Goal: Task Accomplishment & Management: Manage account settings

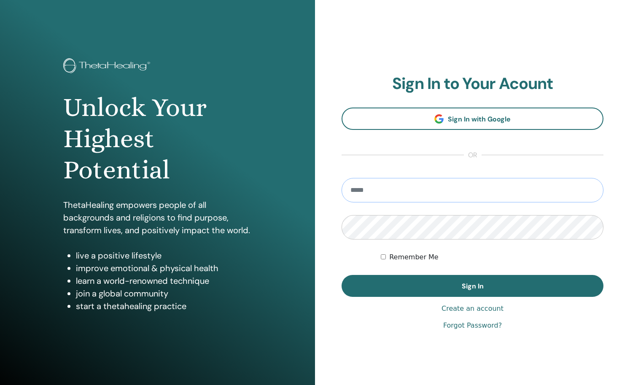
type input "**********"
click at [472, 286] on button "Sign In" at bounding box center [473, 286] width 262 height 22
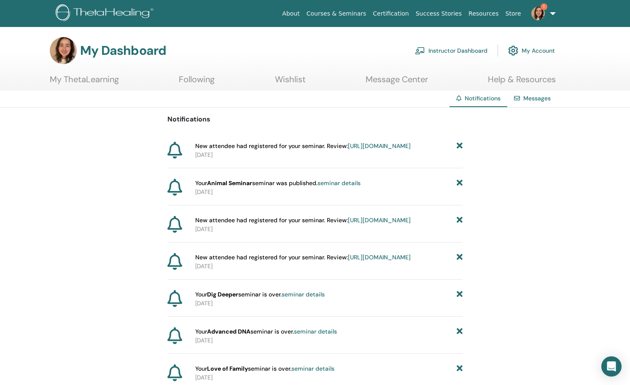
click at [460, 50] on link "Instructor Dashboard" at bounding box center [451, 50] width 73 height 19
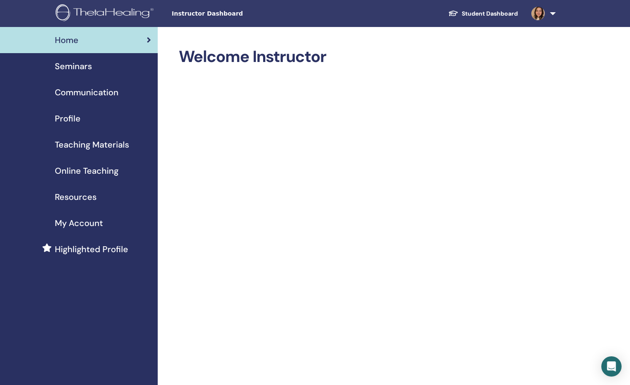
click at [96, 224] on span "My Account" at bounding box center [79, 223] width 48 height 13
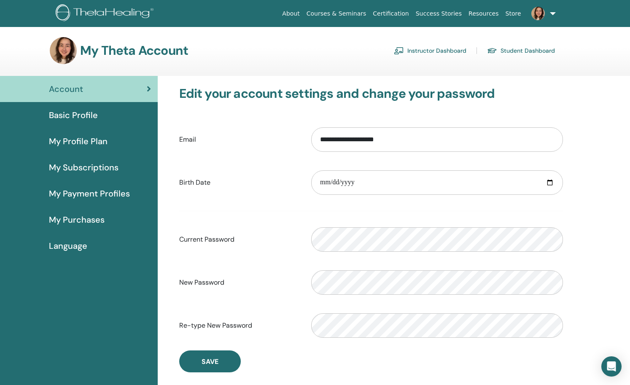
click at [442, 48] on link "Instructor Dashboard" at bounding box center [430, 50] width 73 height 13
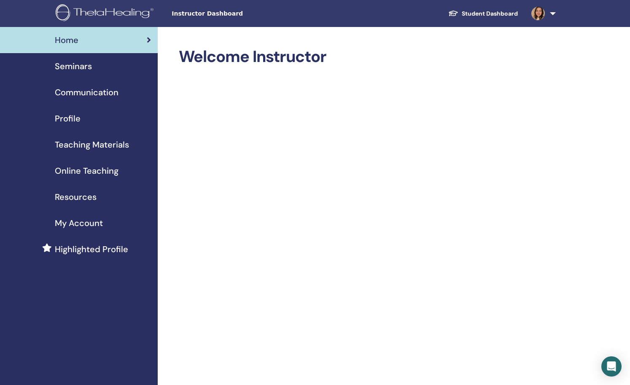
click at [186, 11] on span "Instructor Dashboard" at bounding box center [235, 13] width 127 height 9
click at [94, 61] on div "Seminars" at bounding box center [79, 66] width 144 height 13
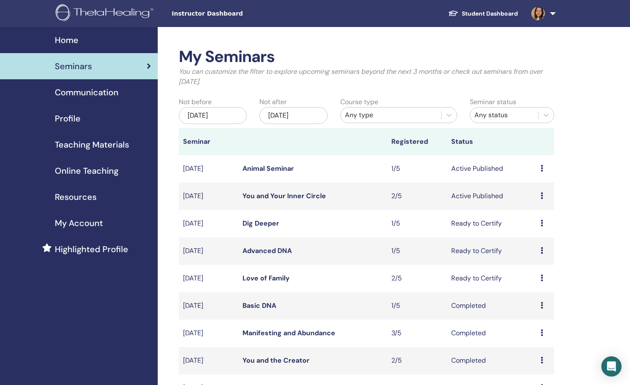
click at [308, 196] on link "You and Your Inner Circle" at bounding box center [283, 195] width 83 height 9
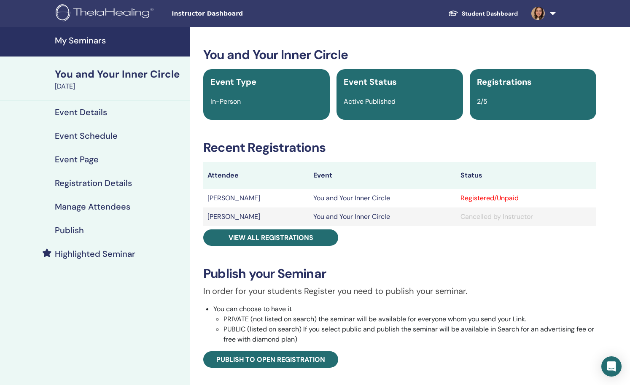
click at [213, 196] on td "[PERSON_NAME]" at bounding box center [256, 198] width 106 height 19
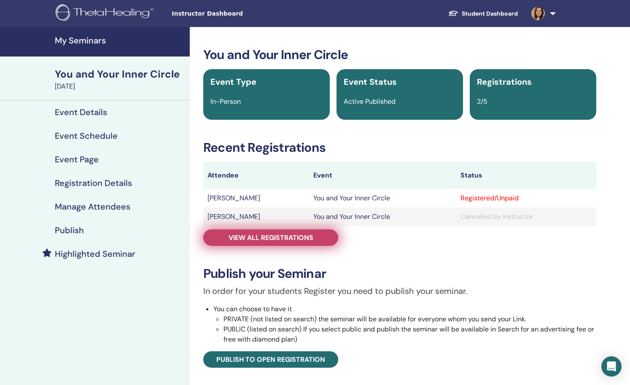
click at [264, 233] on link "View all registrations" at bounding box center [270, 237] width 135 height 16
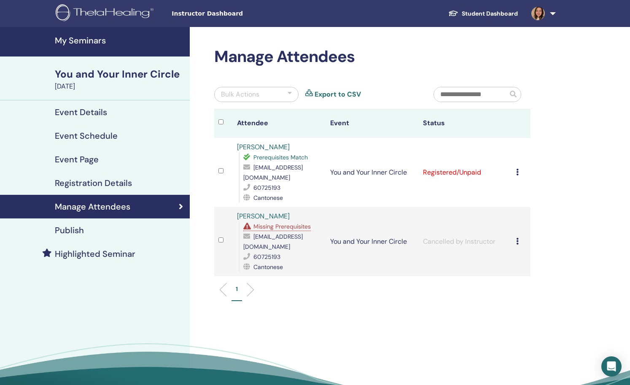
click at [518, 175] on icon at bounding box center [517, 172] width 3 height 7
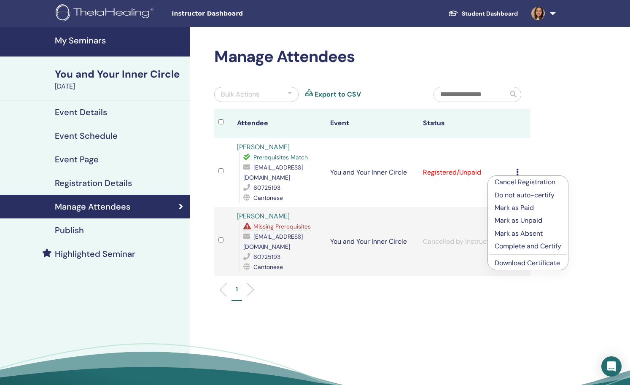
click at [515, 246] on p "Complete and Certify" at bounding box center [528, 246] width 67 height 10
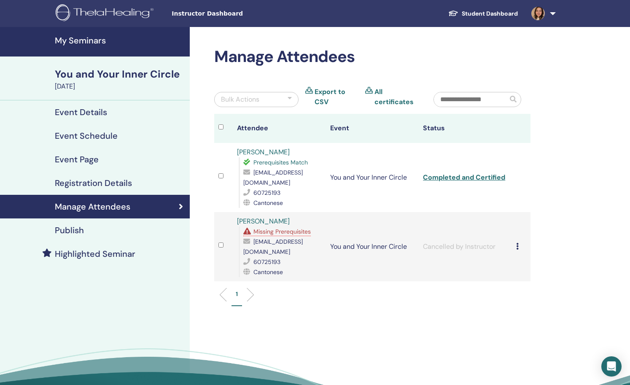
click at [63, 6] on img at bounding box center [106, 13] width 101 height 19
